Goal: Complete application form

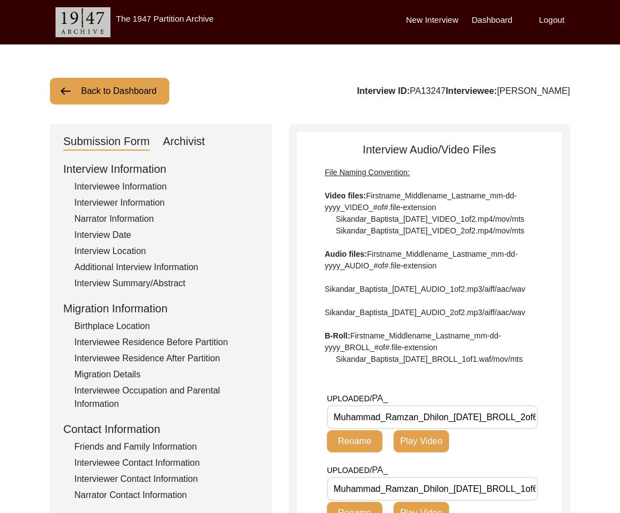
click at [129, 101] on button "Back to Dashboard" at bounding box center [109, 91] width 119 height 27
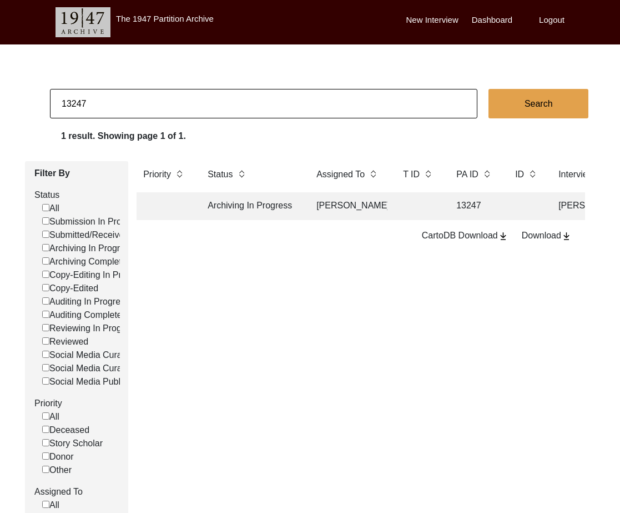
drag, startPoint x: 68, startPoint y: 103, endPoint x: 205, endPoint y: 107, distance: 137.2
click at [204, 108] on input "13247" at bounding box center [264, 103] width 428 height 29
type input "13185"
checkbox input "false"
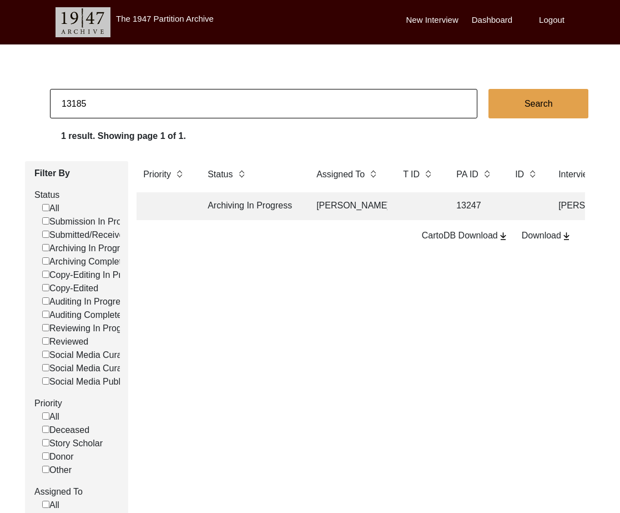
checkbox input "false"
click at [285, 222] on div "Priority Status Assigned To T ID [GEOGRAPHIC_DATA] ID ID Interviewee Name Inter…" at bounding box center [360, 369] width 465 height 417
click at [284, 215] on td "Archiving In Progress" at bounding box center [251, 206] width 100 height 28
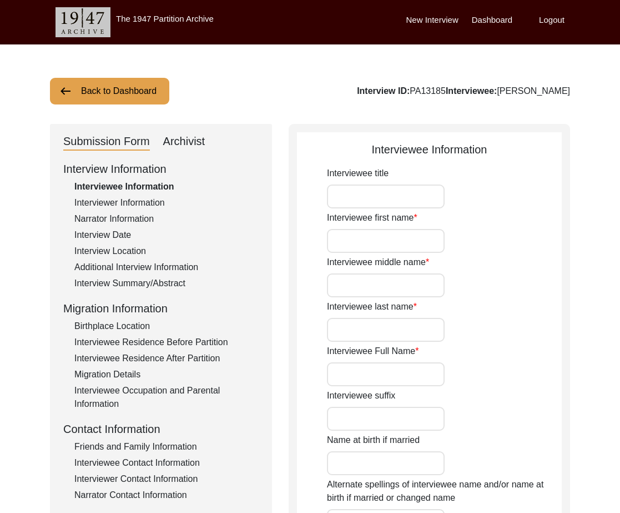
type input "Mr."
type input "Jahar"
type input "-"
type input "Das"
type input "[PERSON_NAME]"
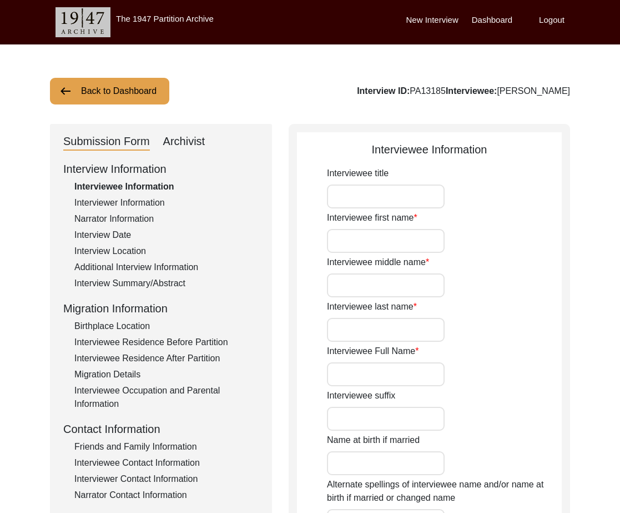
type input "[PERSON_NAME]"
type input "[DATE]"
type input "1946"
type input "78"
type input "[DEMOGRAPHIC_DATA]"
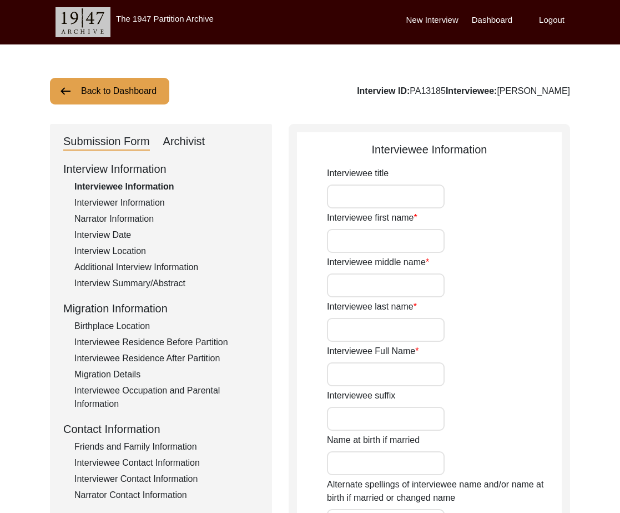
type input "Bangla"
type input "[GEOGRAPHIC_DATA]/[GEOGRAPHIC_DATA]"
type input "[DEMOGRAPHIC_DATA]"
type input "Scheduled Caste"
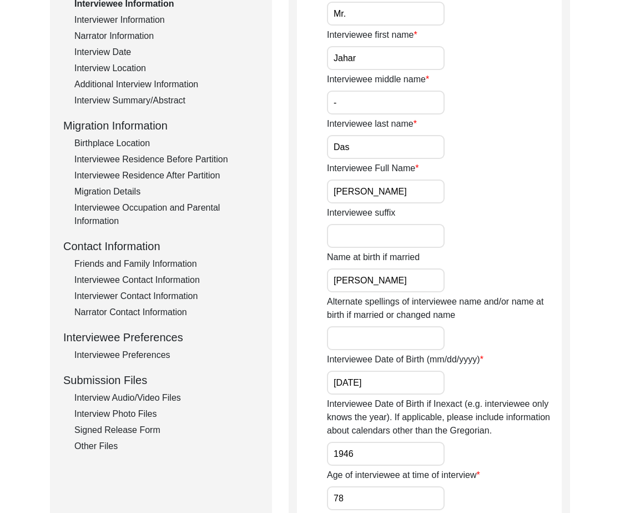
scroll to position [213, 0]
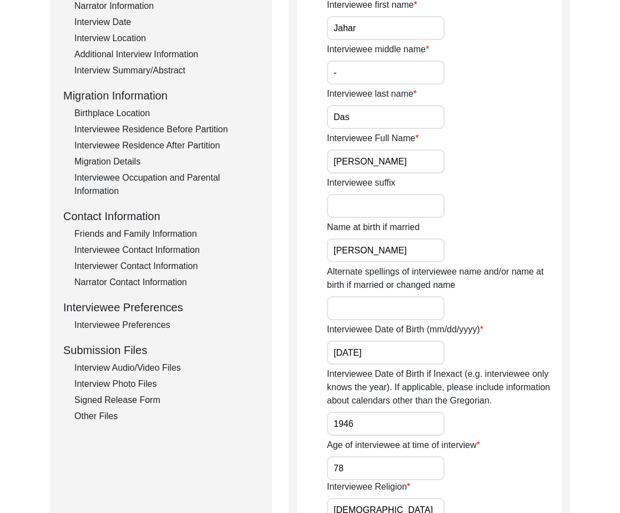
click at [112, 365] on div "Interview Audio/Video Files" at bounding box center [166, 367] width 184 height 13
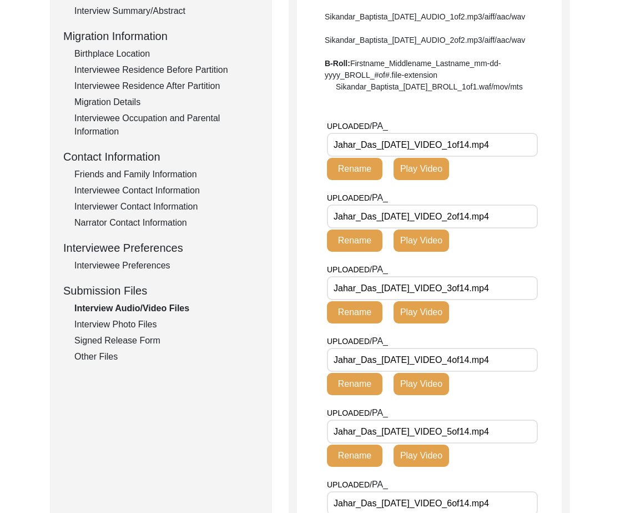
scroll to position [372, 0]
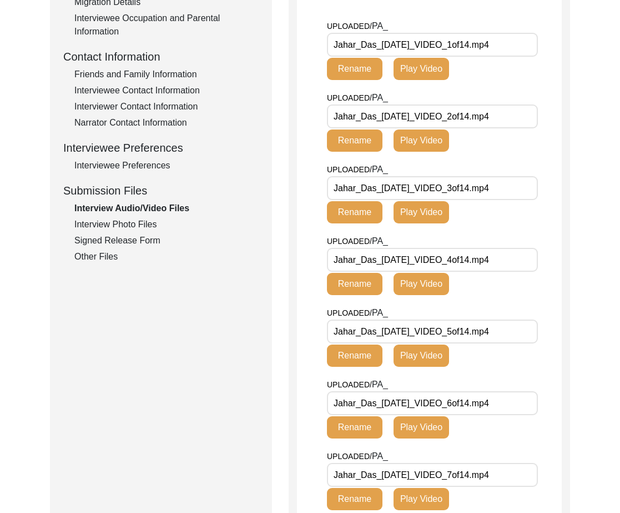
drag, startPoint x: 377, startPoint y: 292, endPoint x: 275, endPoint y: 293, distance: 101.6
click at [275, 293] on div "Submission Form Archivist Interview Information Interviewee Information Intervi…" at bounding box center [310, 435] width 520 height 1367
